Goal: Check status: Check status

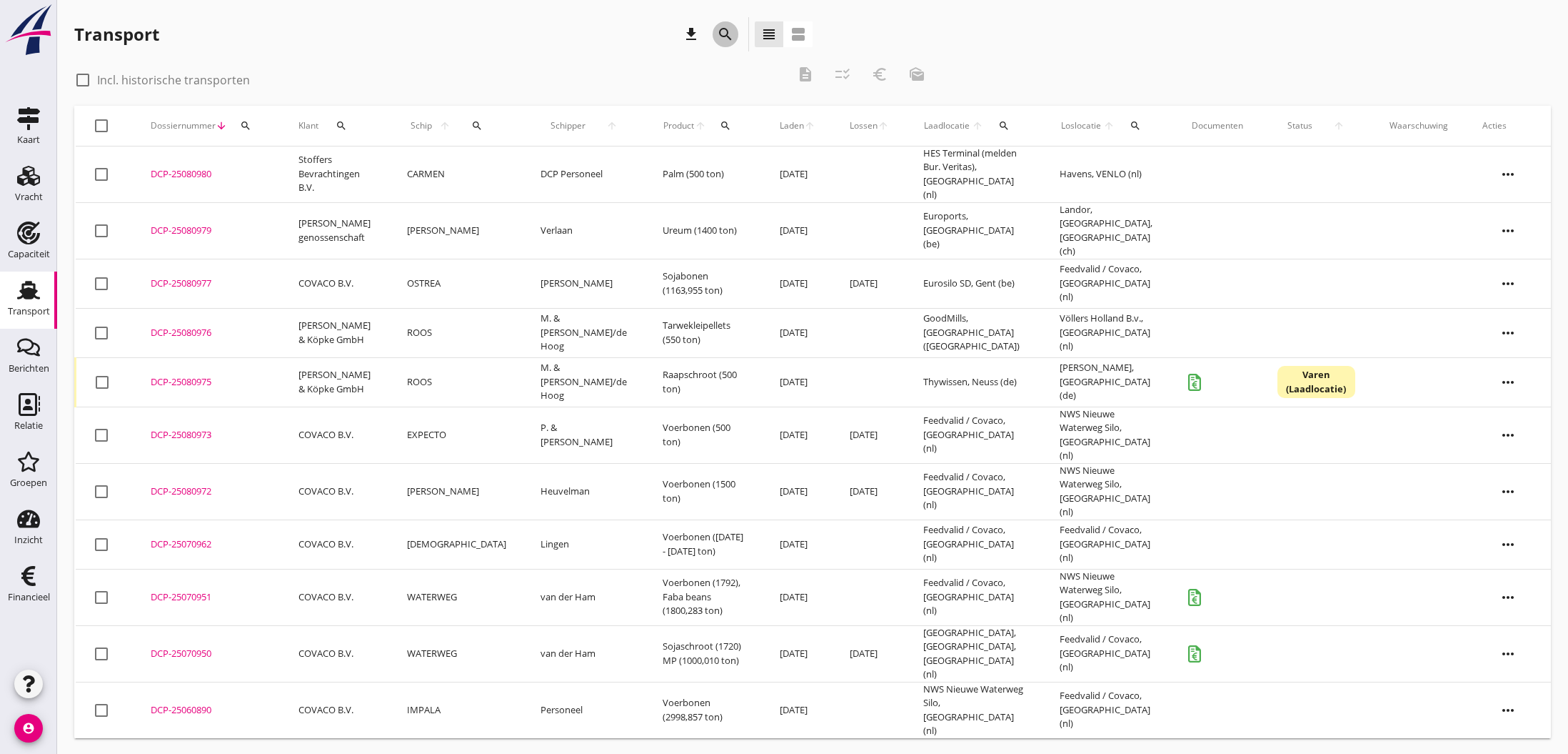
click at [723, 27] on icon "search" at bounding box center [725, 34] width 17 height 17
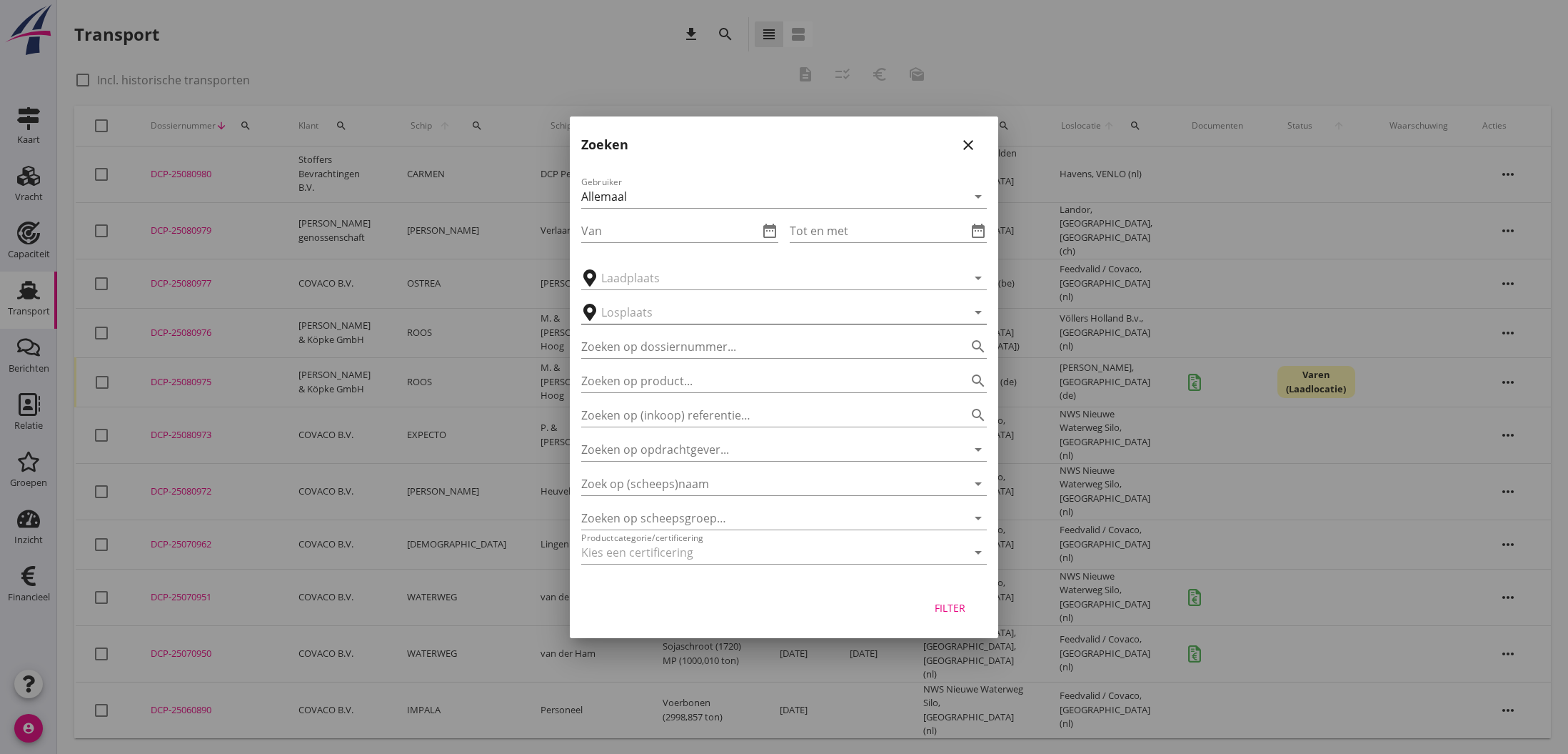
click at [641, 314] on input "text" at bounding box center [774, 312] width 346 height 23
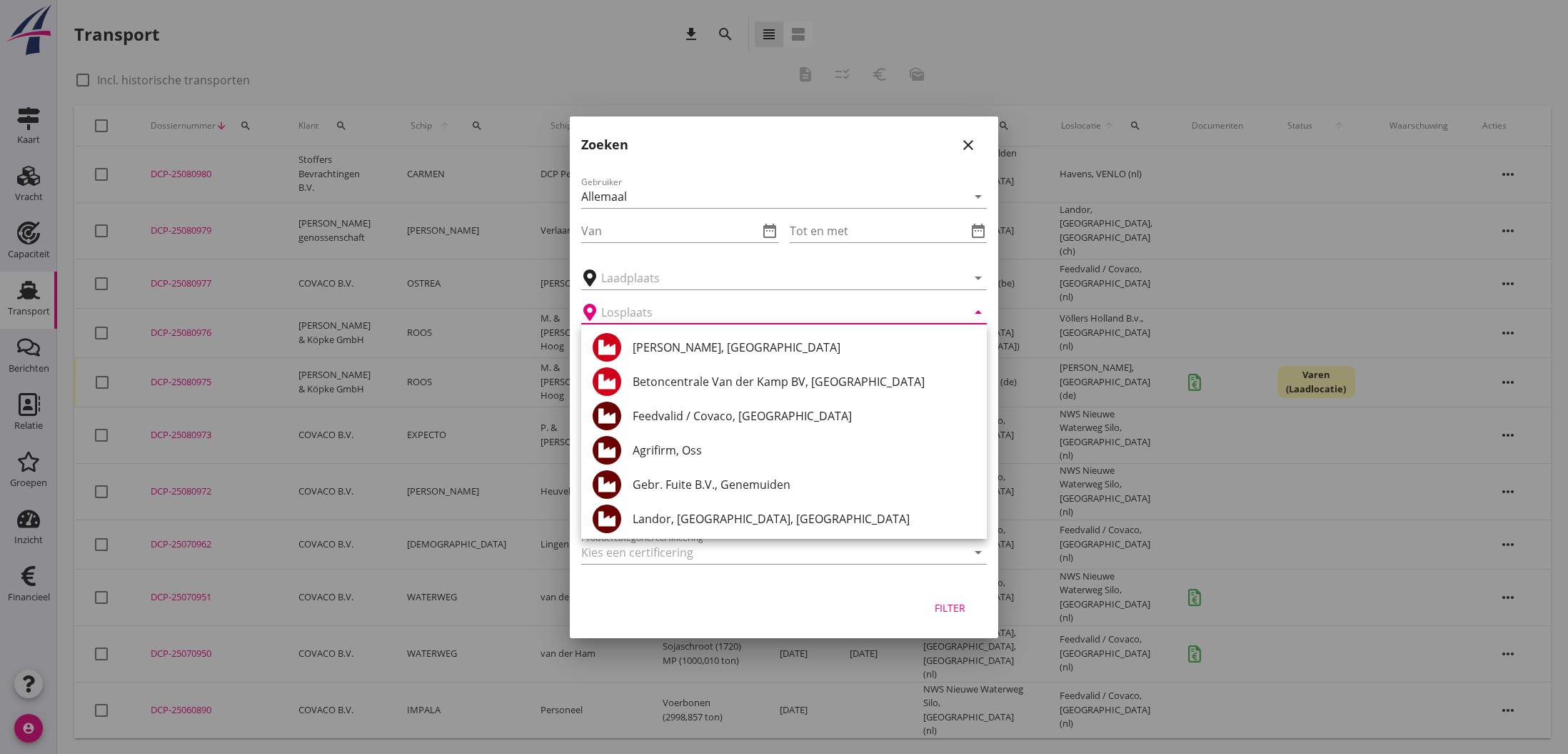
drag, startPoint x: 770, startPoint y: 570, endPoint x: 777, endPoint y: 574, distance: 8.1
click at [770, 570] on div at bounding box center [784, 574] width 405 height 8
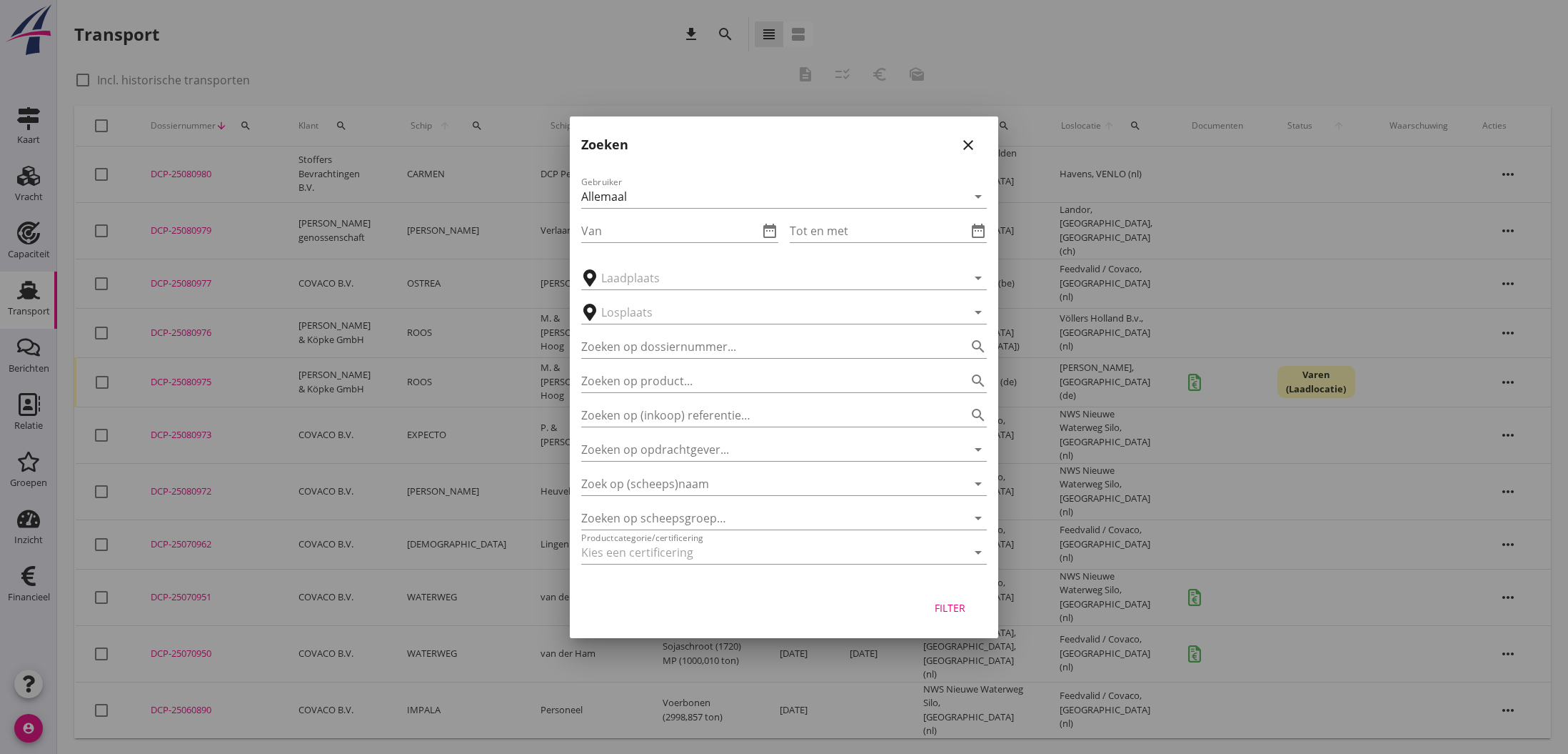
click at [964, 145] on icon "close" at bounding box center [968, 145] width 17 height 17
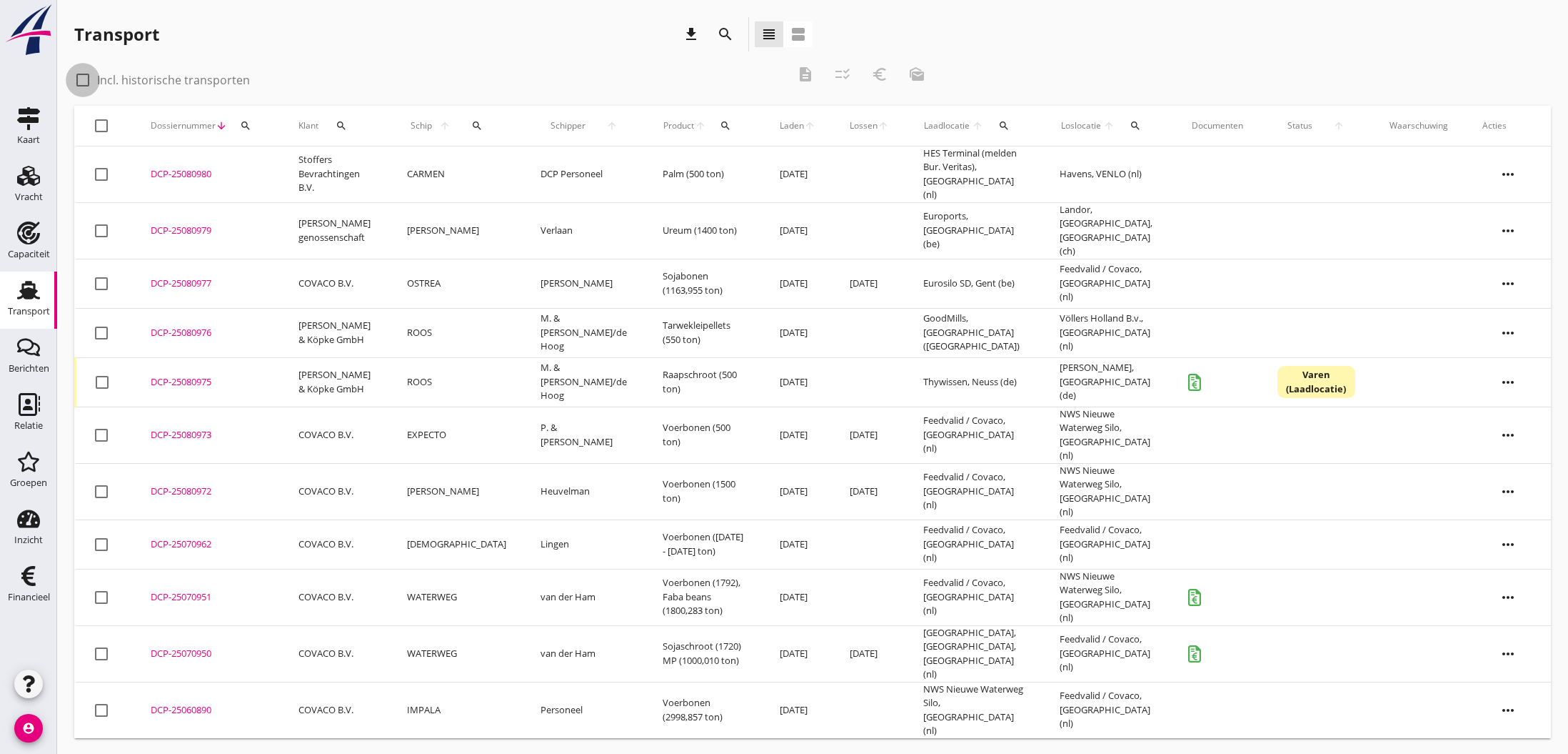
click at [89, 82] on div at bounding box center [83, 80] width 25 height 25
checkbox input "true"
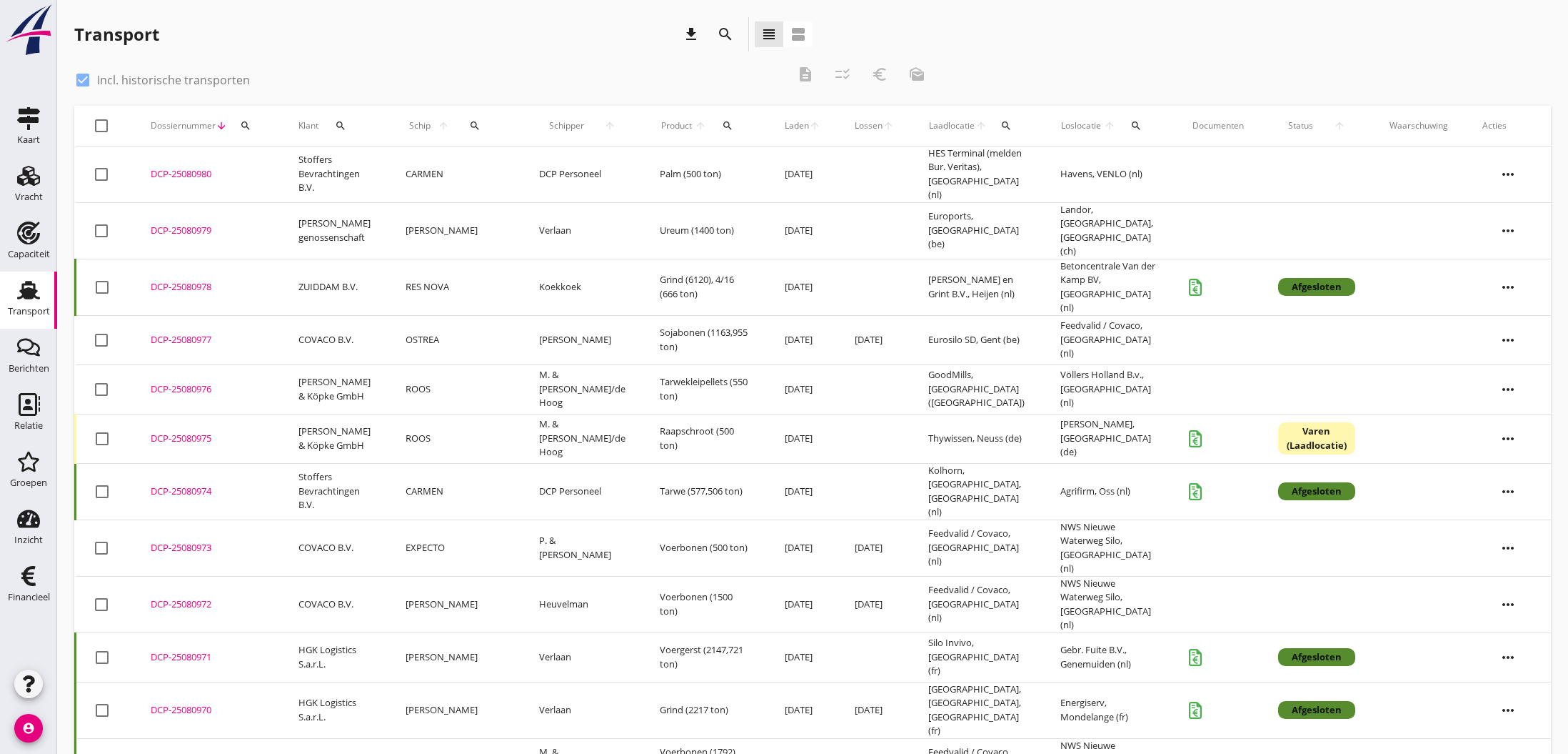
click at [726, 33] on icon "search" at bounding box center [725, 34] width 17 height 17
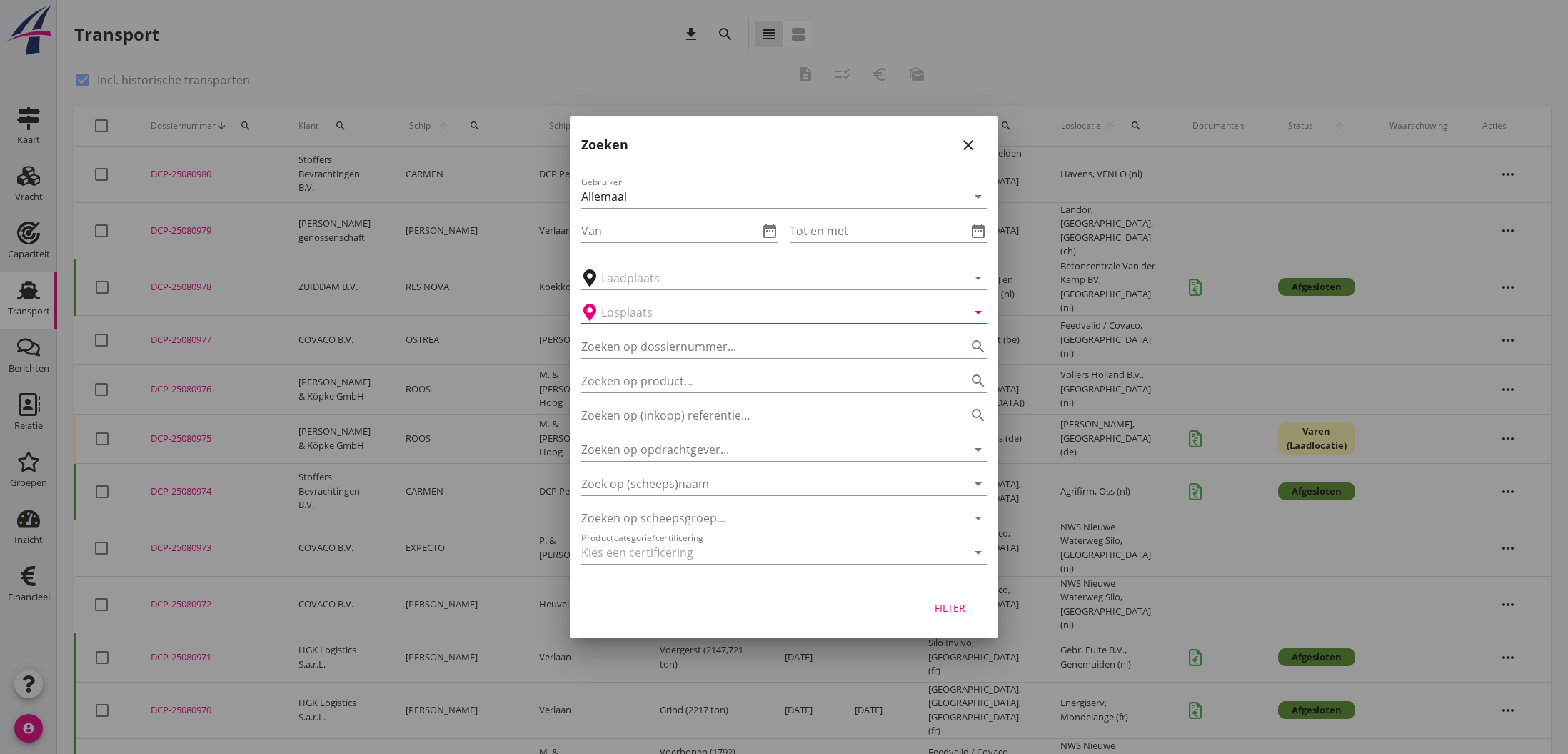
click at [685, 304] on input "text" at bounding box center [774, 312] width 346 height 23
click at [952, 609] on div "Filter" at bounding box center [950, 607] width 40 height 15
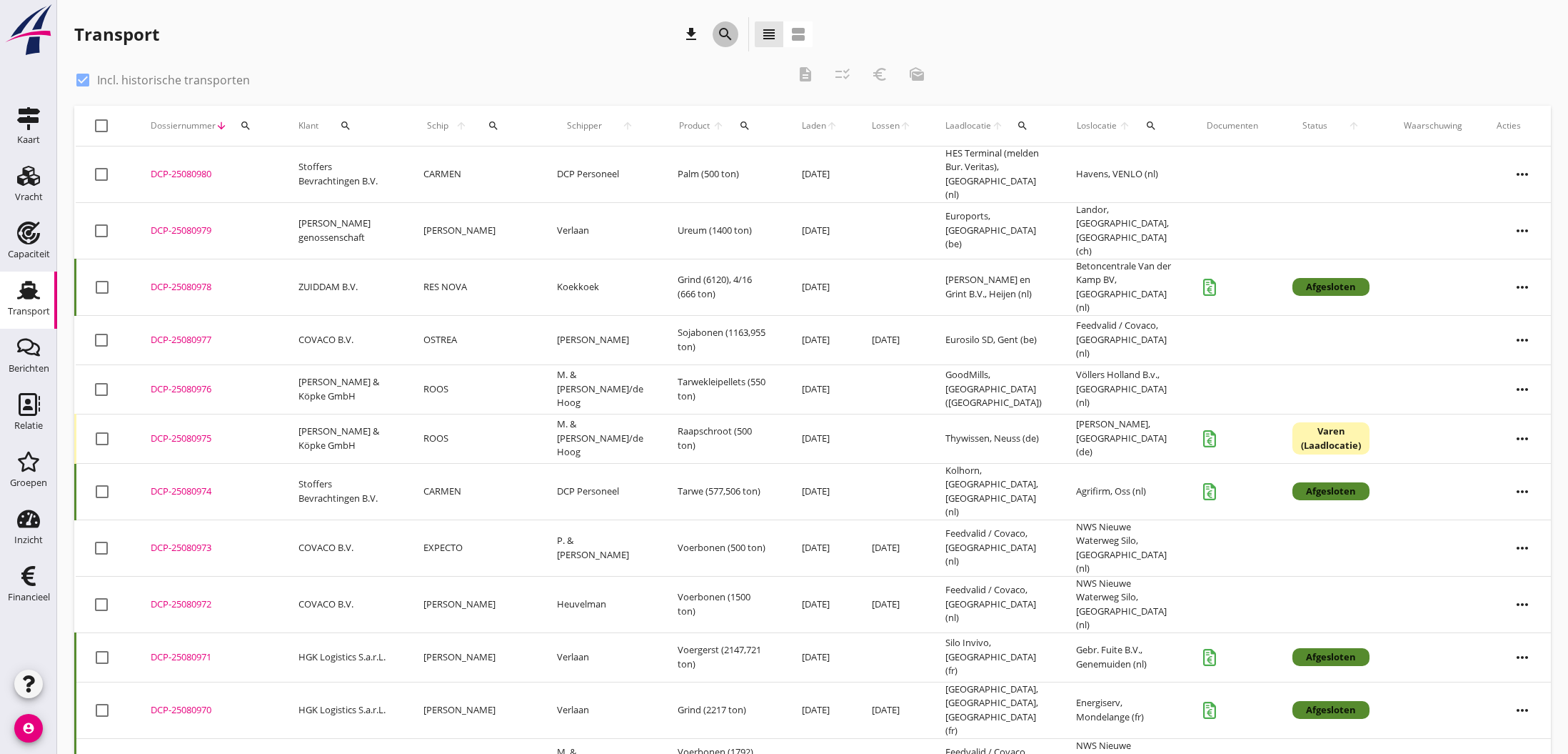
click at [726, 34] on icon "search" at bounding box center [725, 34] width 17 height 17
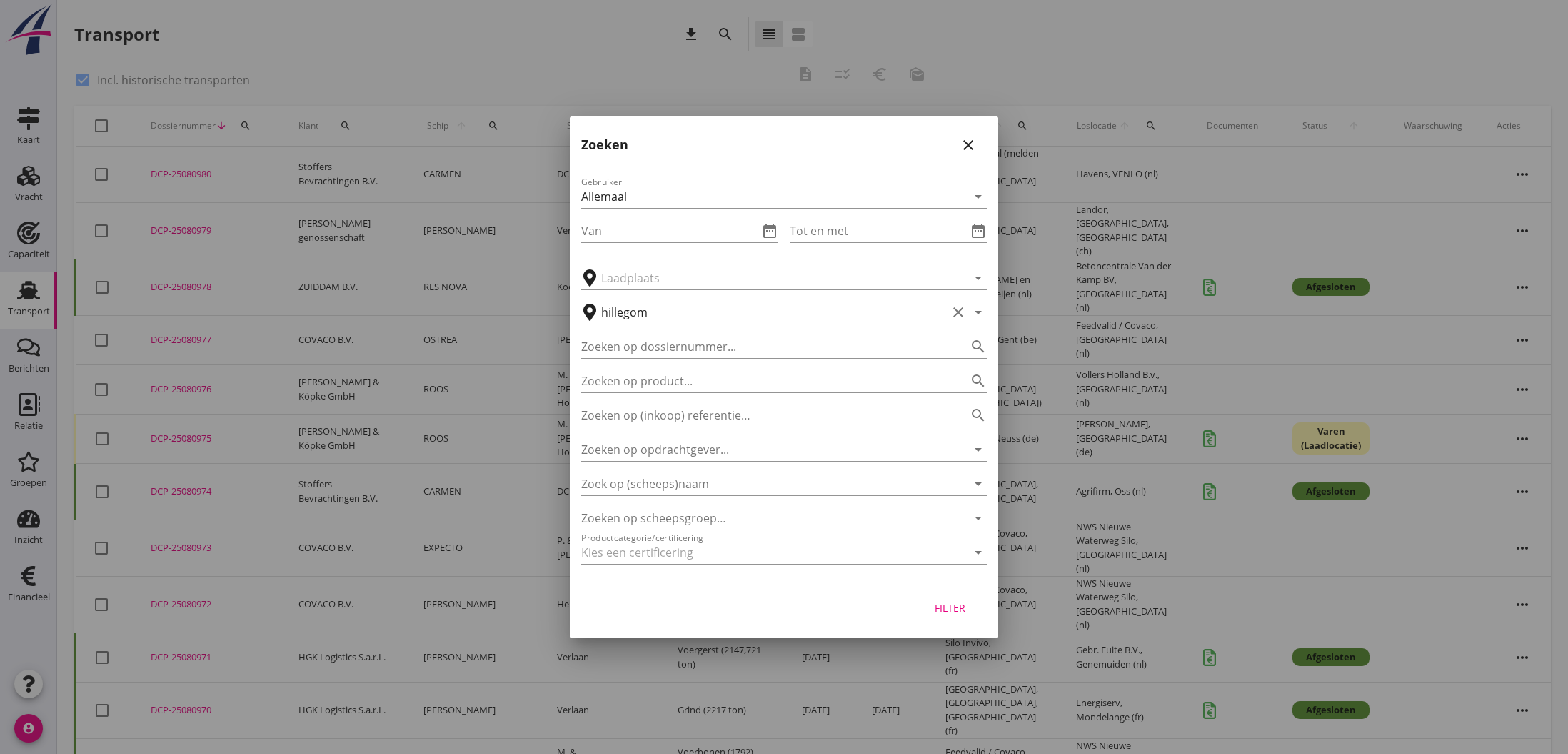
click at [606, 312] on input "hillegom" at bounding box center [774, 312] width 346 height 23
click at [760, 307] on input "Hillegom" at bounding box center [774, 312] width 346 height 23
type input "Hillegom"
click at [948, 609] on div "Filter" at bounding box center [950, 607] width 40 height 15
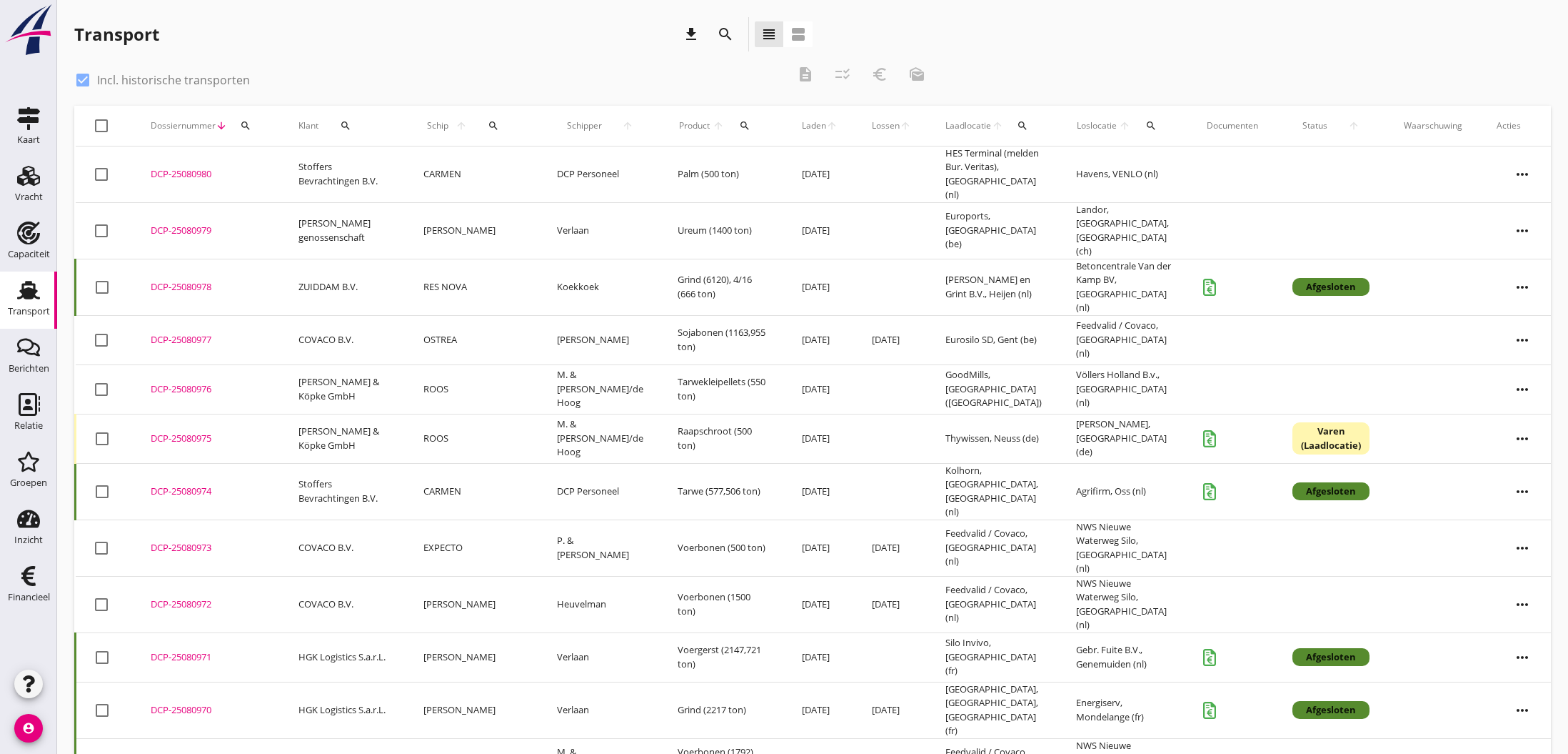
click at [727, 32] on icon "search" at bounding box center [725, 34] width 17 height 17
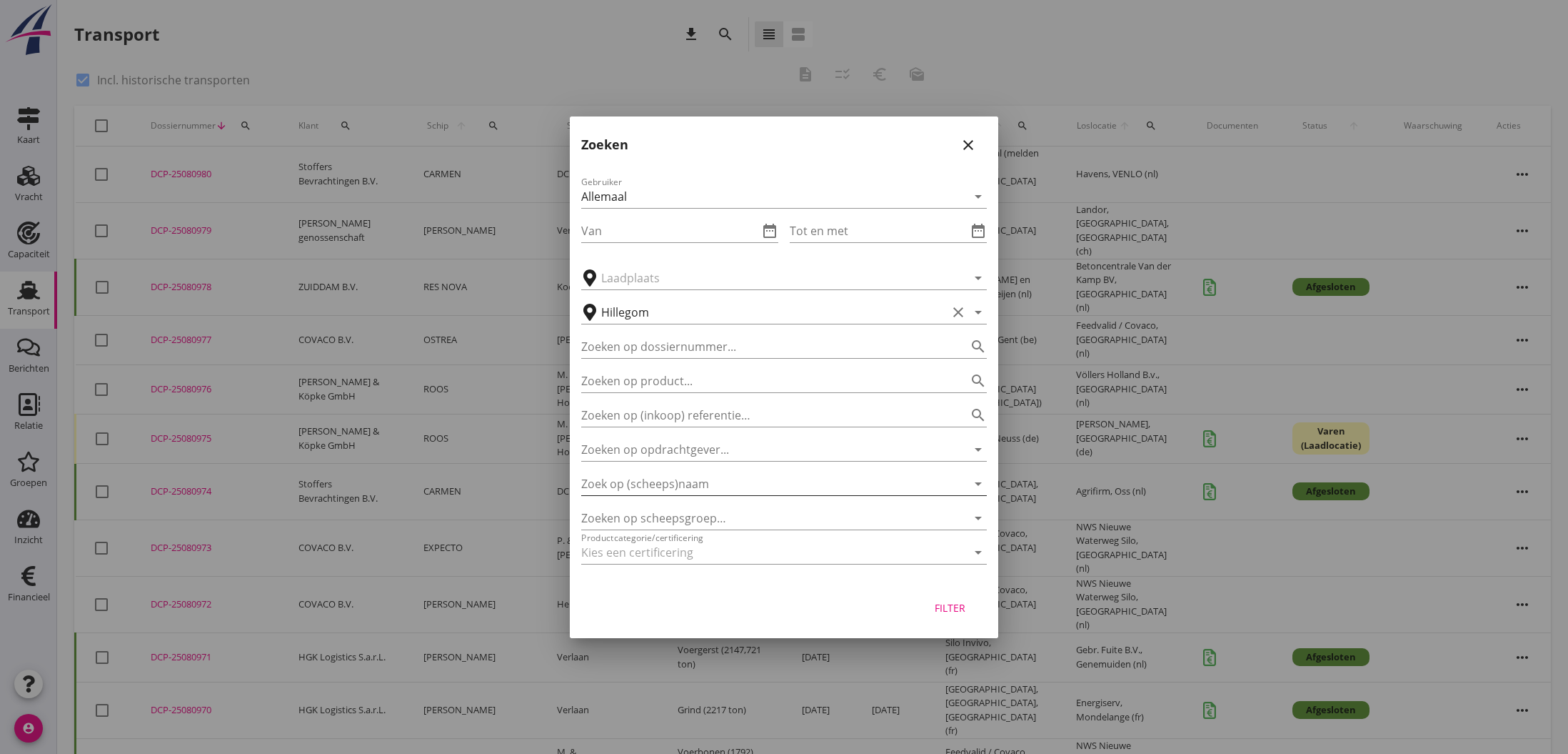
click at [660, 480] on input "Zoek op (scheeps)naam" at bounding box center [764, 484] width 365 height 23
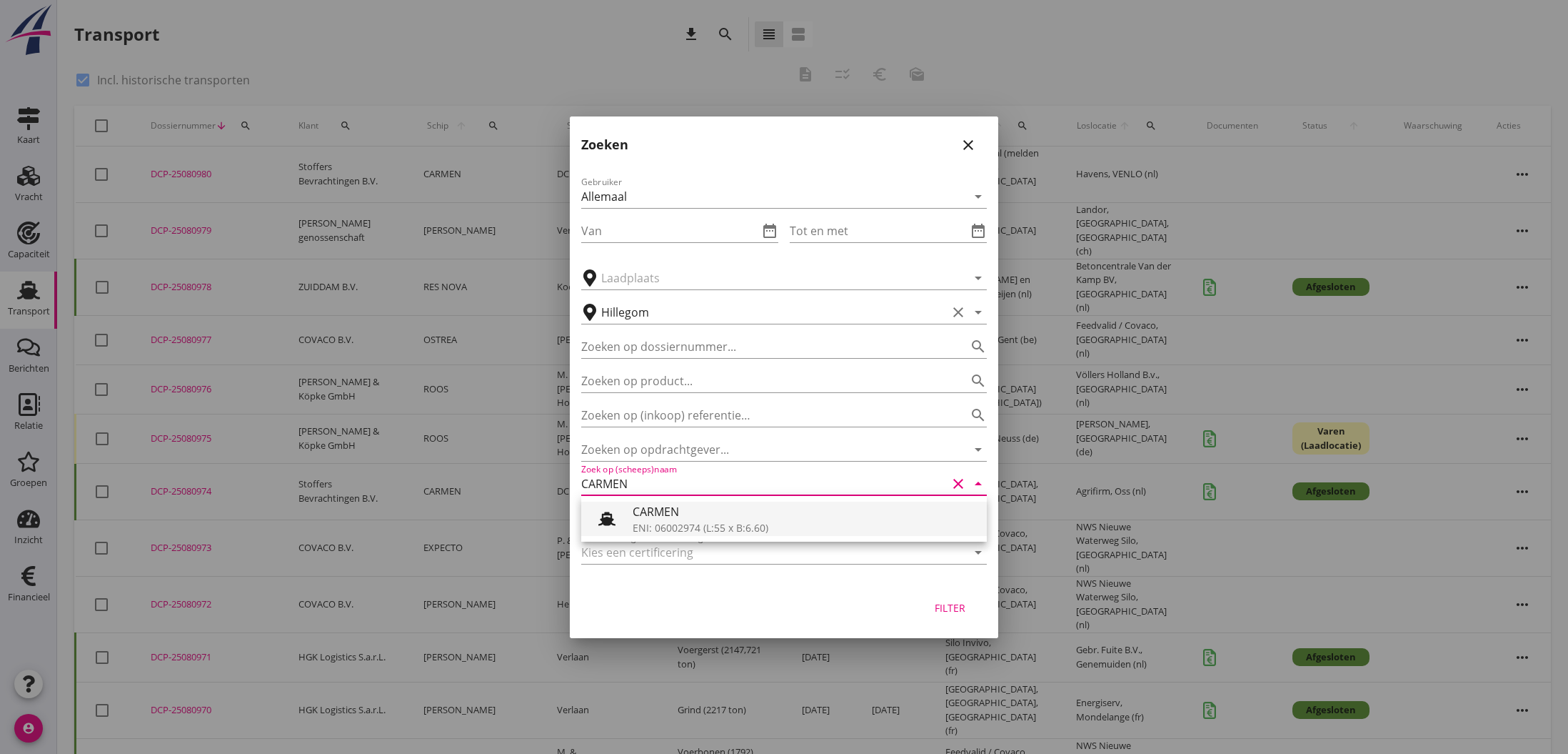
click at [670, 521] on div "ENI: 06002974 (L:55 x B:6.60)" at bounding box center [804, 527] width 343 height 15
click at [949, 609] on div "Filter" at bounding box center [950, 607] width 40 height 15
type input "CARMEN"
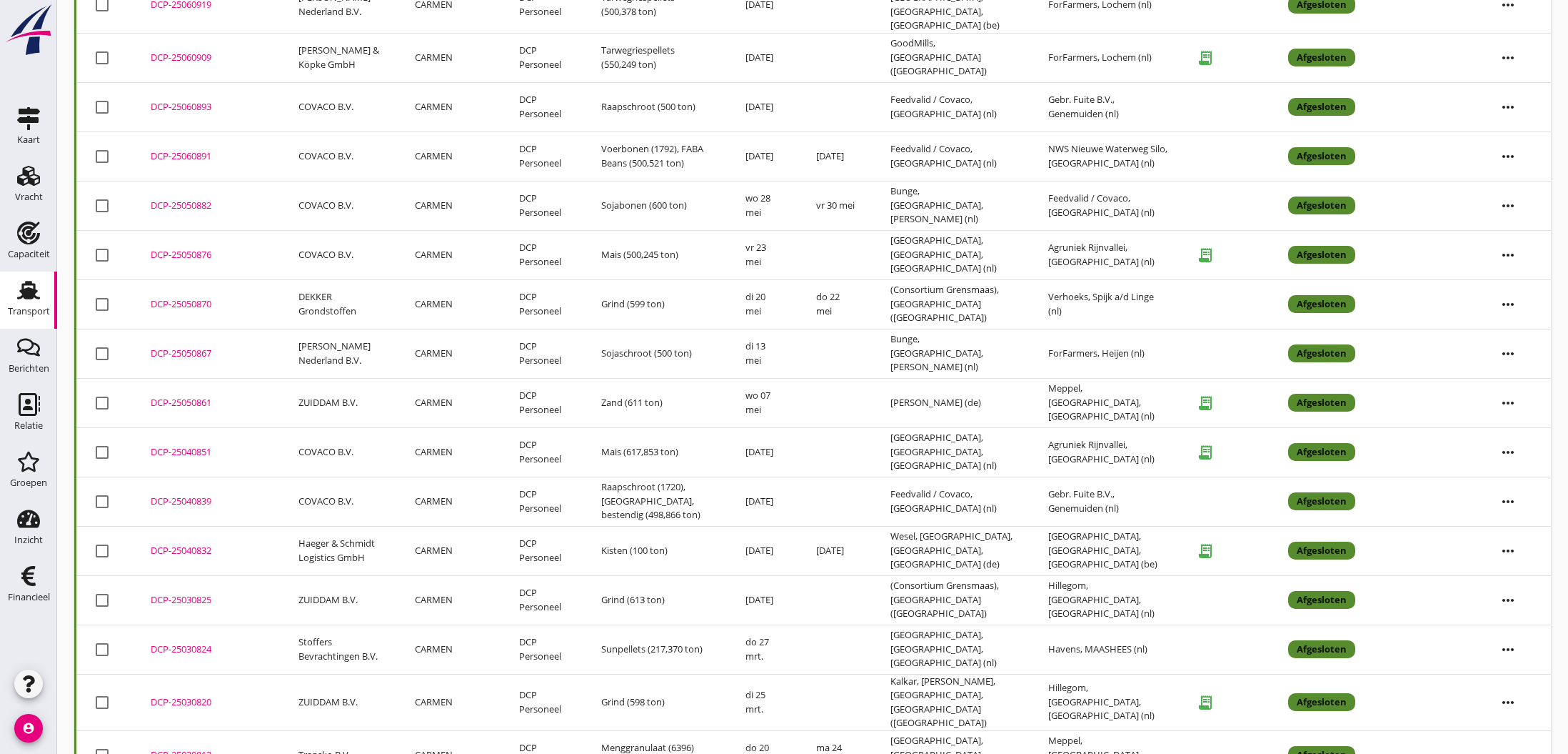
scroll to position [798, 0]
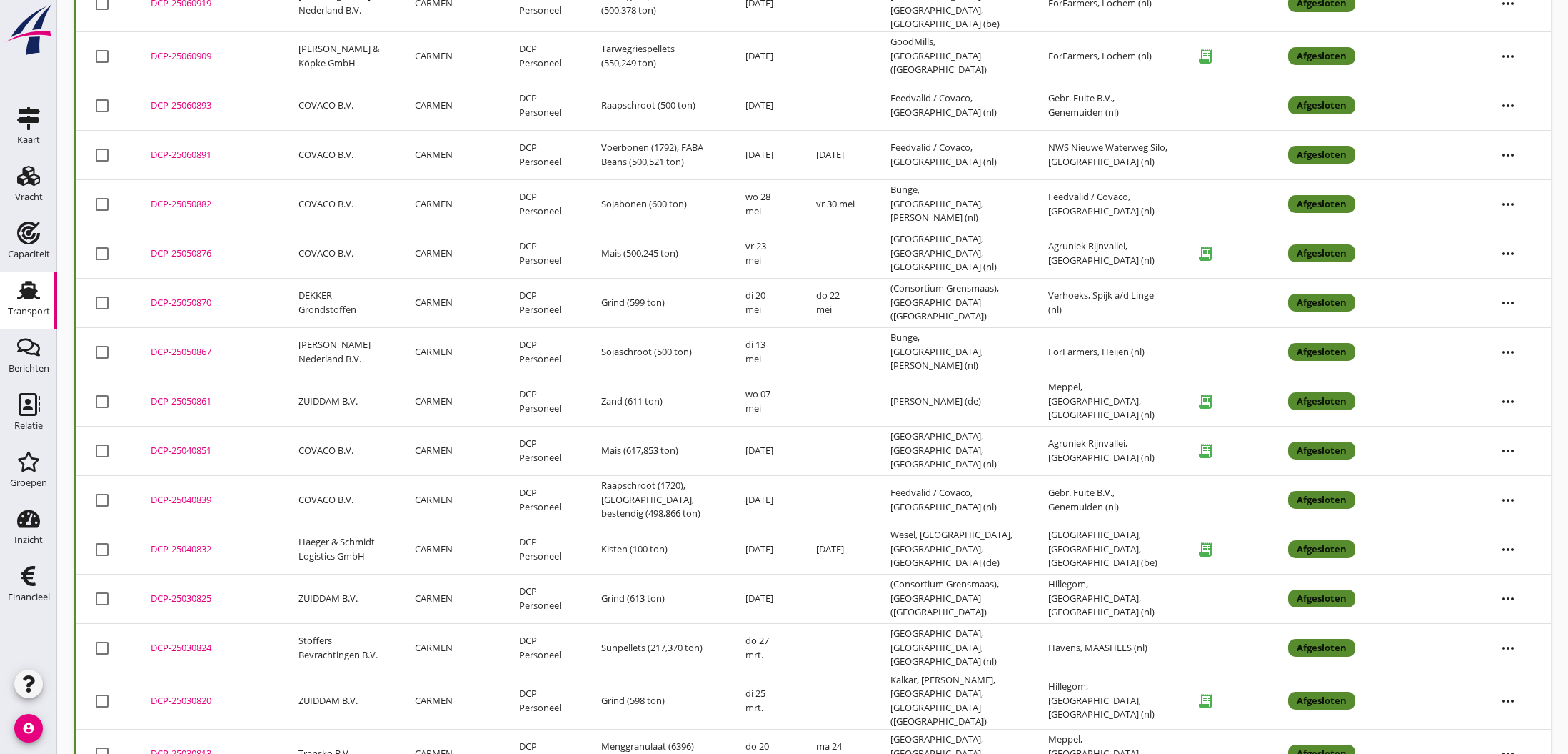
click at [190, 591] on div "DCP-25030825" at bounding box center [207, 598] width 113 height 15
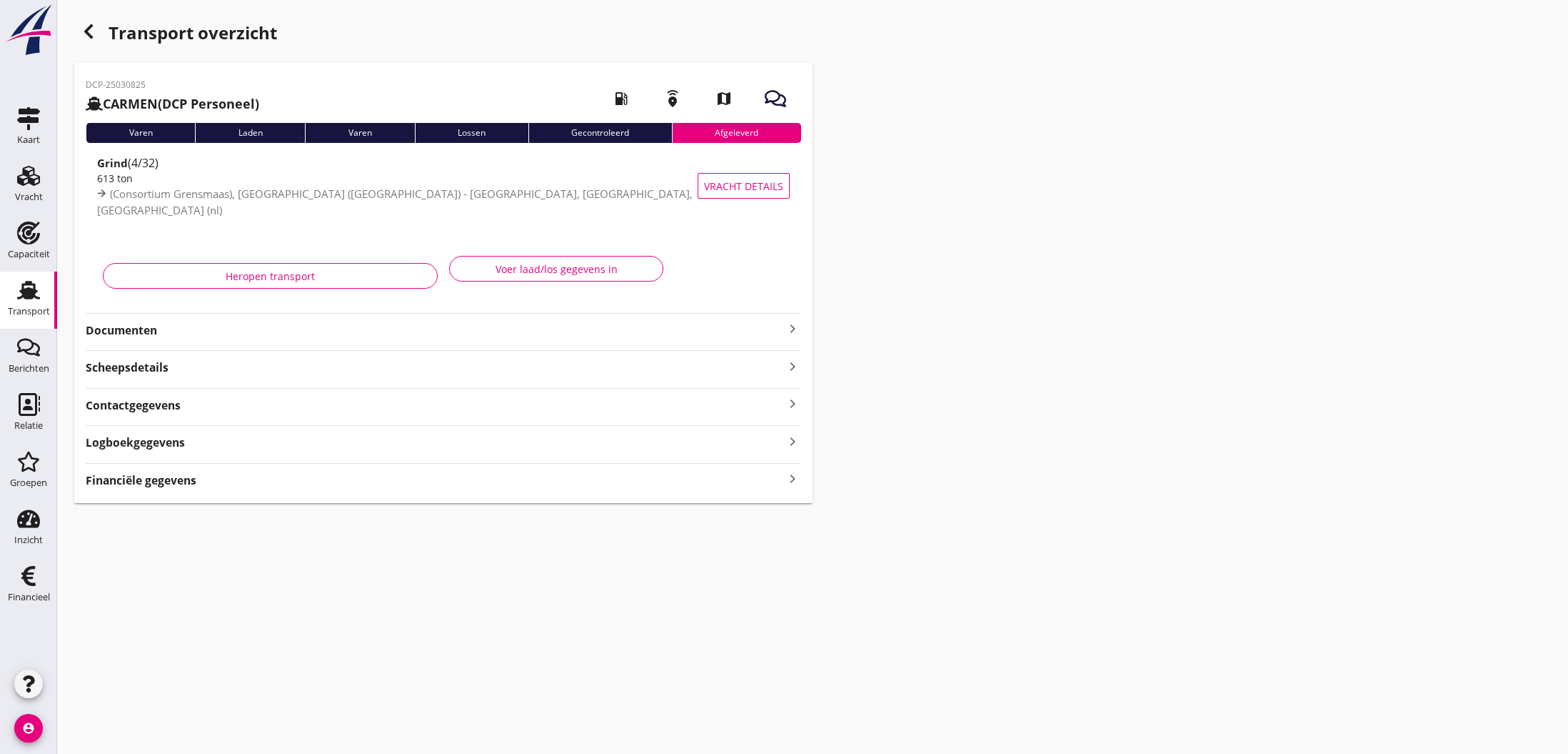
click at [89, 33] on icon "button" at bounding box center [89, 32] width 17 height 17
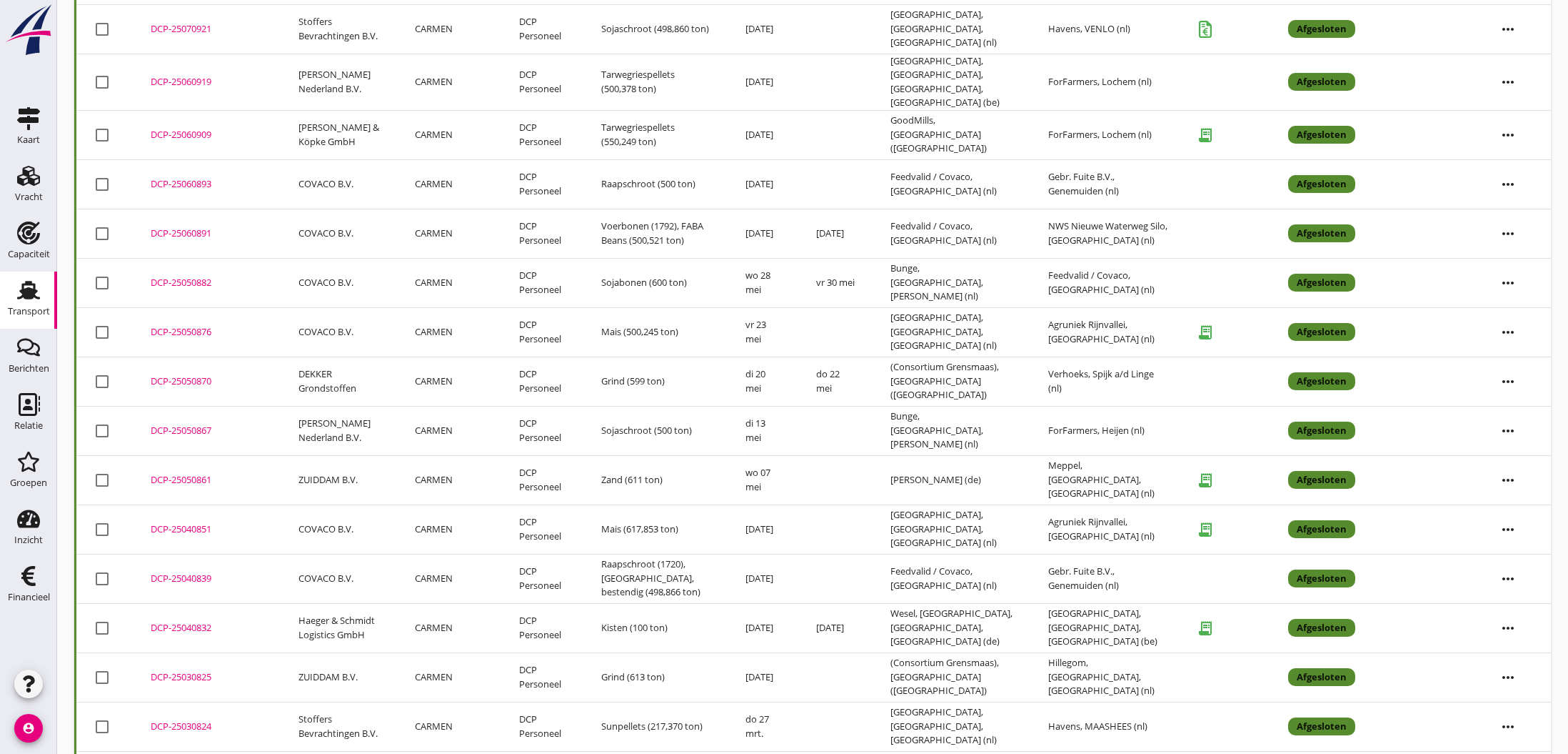
scroll to position [725, 0]
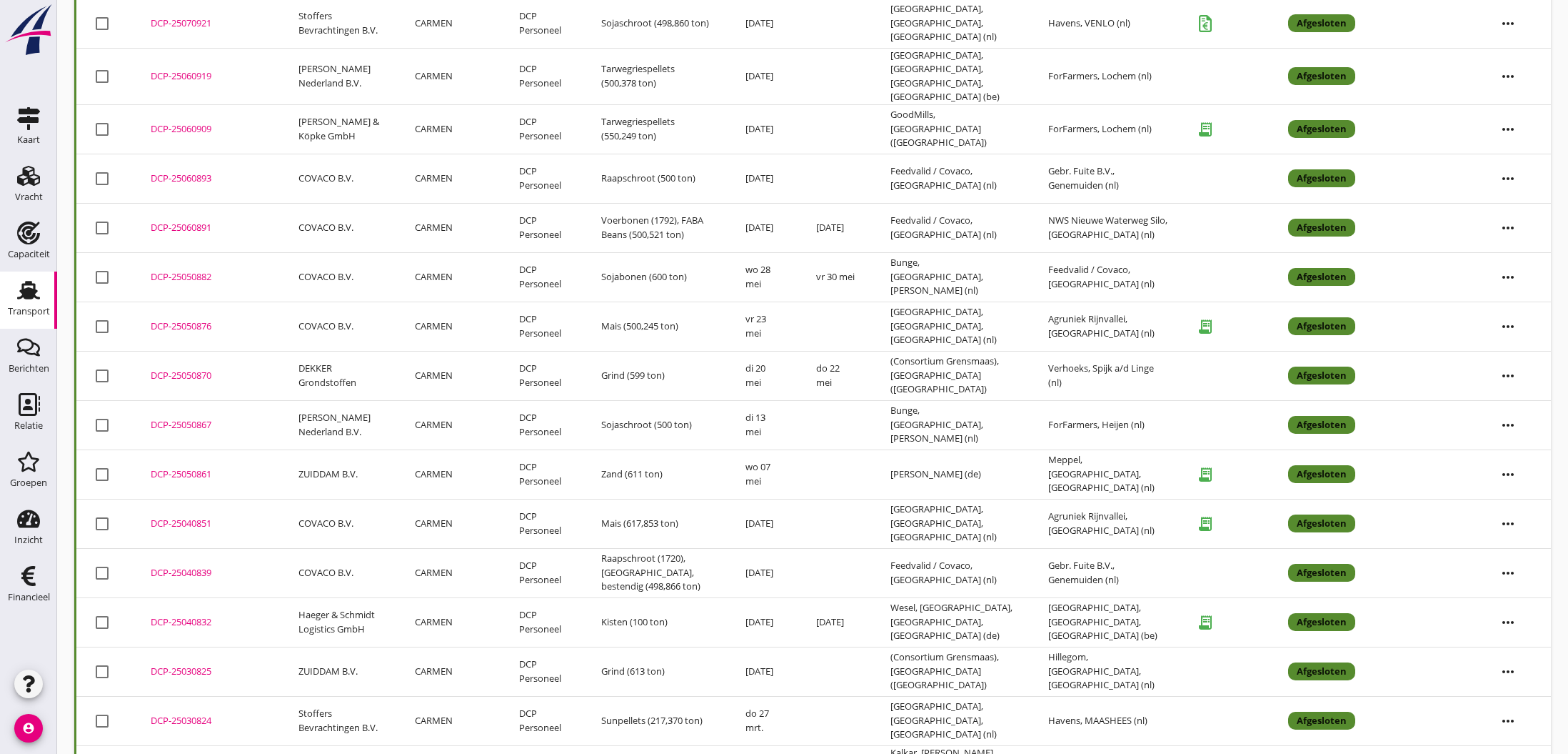
click at [182, 665] on div "DCP-25030825" at bounding box center [207, 672] width 113 height 15
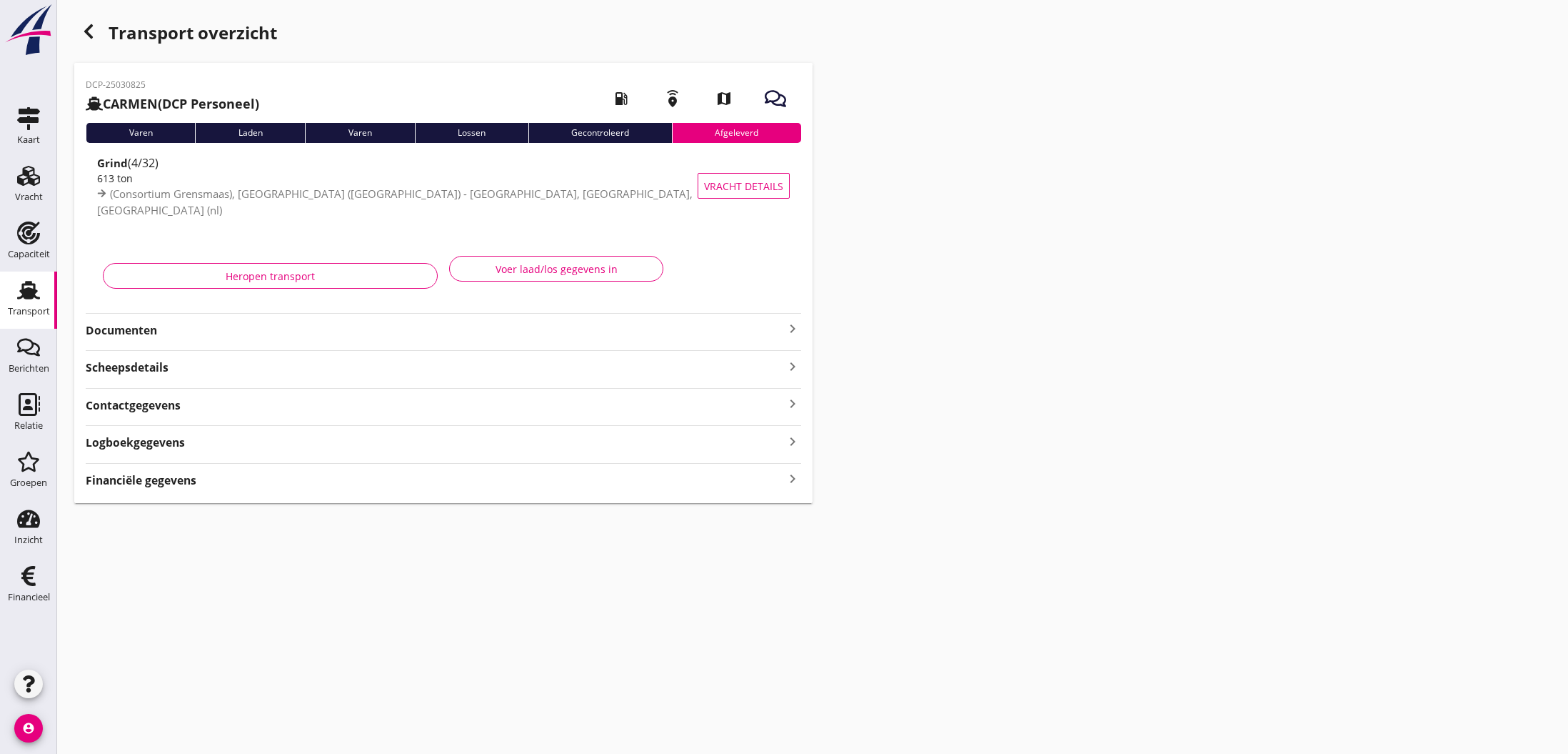
click at [791, 335] on icon "keyboard_arrow_right" at bounding box center [793, 328] width 17 height 17
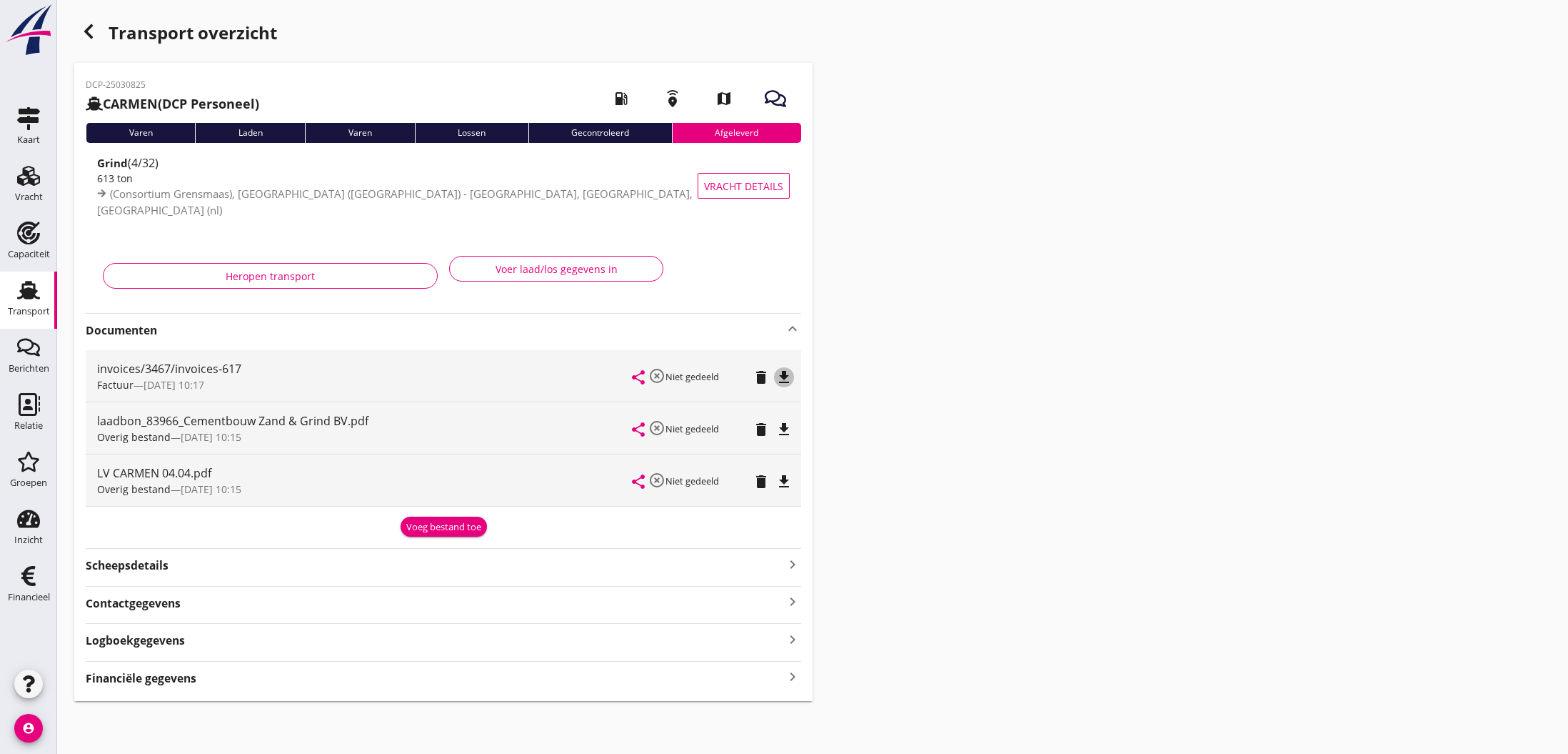
click at [782, 376] on icon "file_download" at bounding box center [784, 377] width 17 height 17
click at [782, 376] on icon "open_in_browser" at bounding box center [784, 377] width 17 height 17
